Goal: Information Seeking & Learning: Learn about a topic

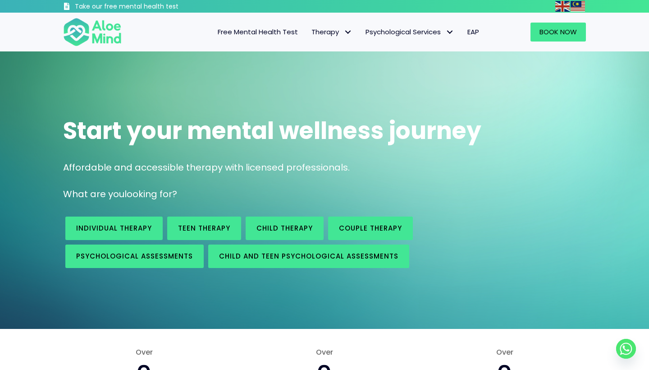
click at [133, 222] on link "Individual therapy" at bounding box center [113, 227] width 97 height 23
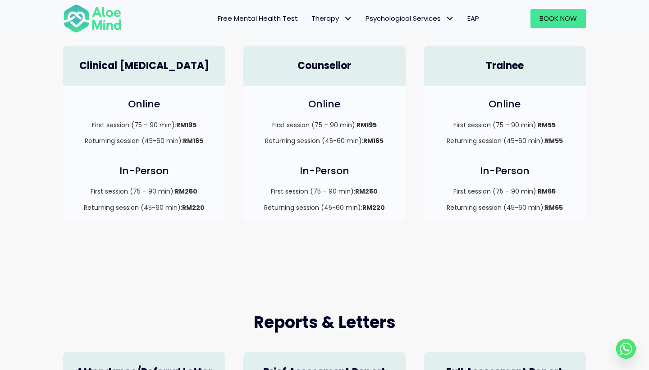
scroll to position [269, 0]
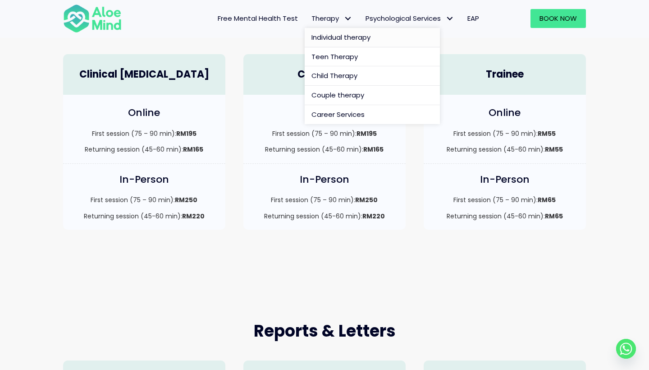
click at [345, 40] on span "Individual therapy" at bounding box center [340, 36] width 59 height 9
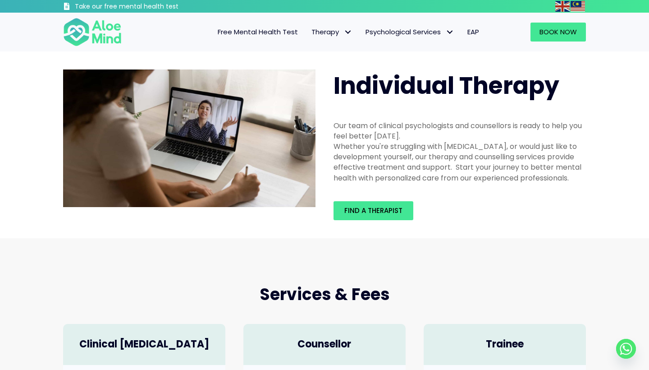
click at [279, 30] on span "Free Mental Health Test" at bounding box center [258, 31] width 80 height 9
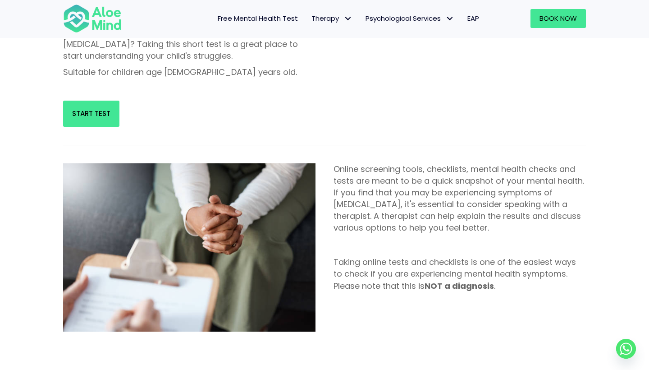
scroll to position [339, 0]
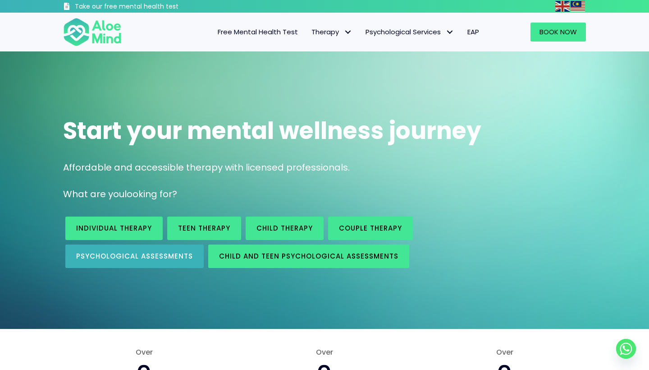
click at [121, 252] on span "Psychological assessments" at bounding box center [134, 255] width 117 height 9
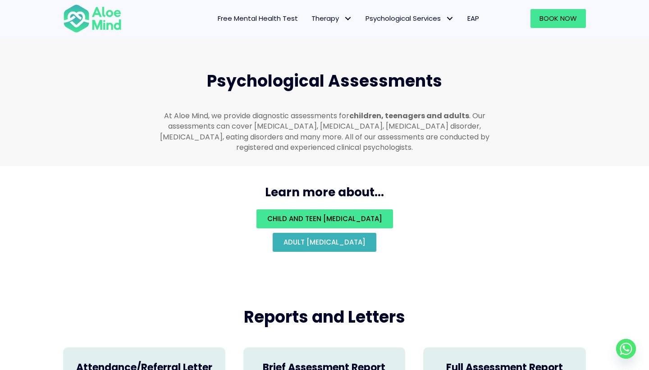
click at [284, 237] on span "Adult psychological assessment" at bounding box center [324, 241] width 82 height 9
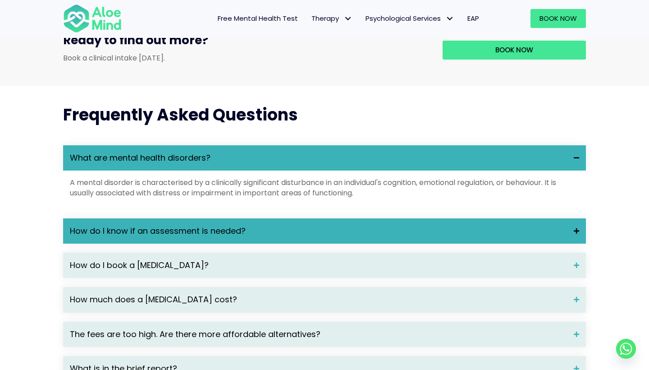
scroll to position [1106, 0]
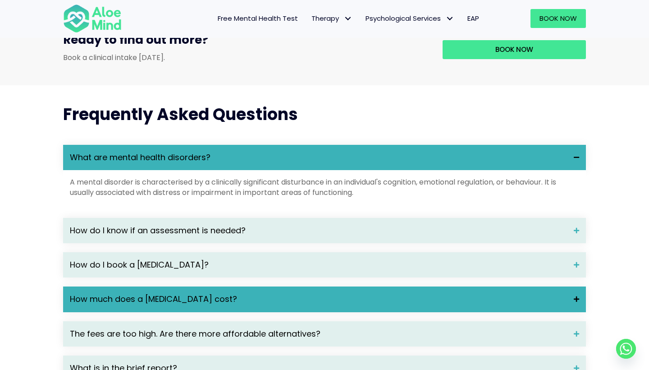
click at [215, 305] on span "How much does a [MEDICAL_DATA] cost?" at bounding box center [318, 299] width 497 height 12
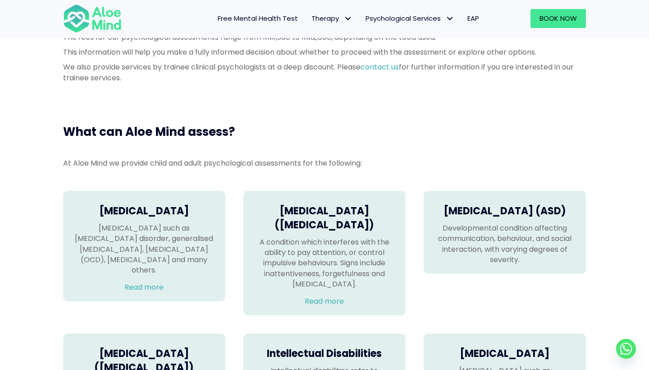
scroll to position [324, 0]
